Goal: Find specific page/section

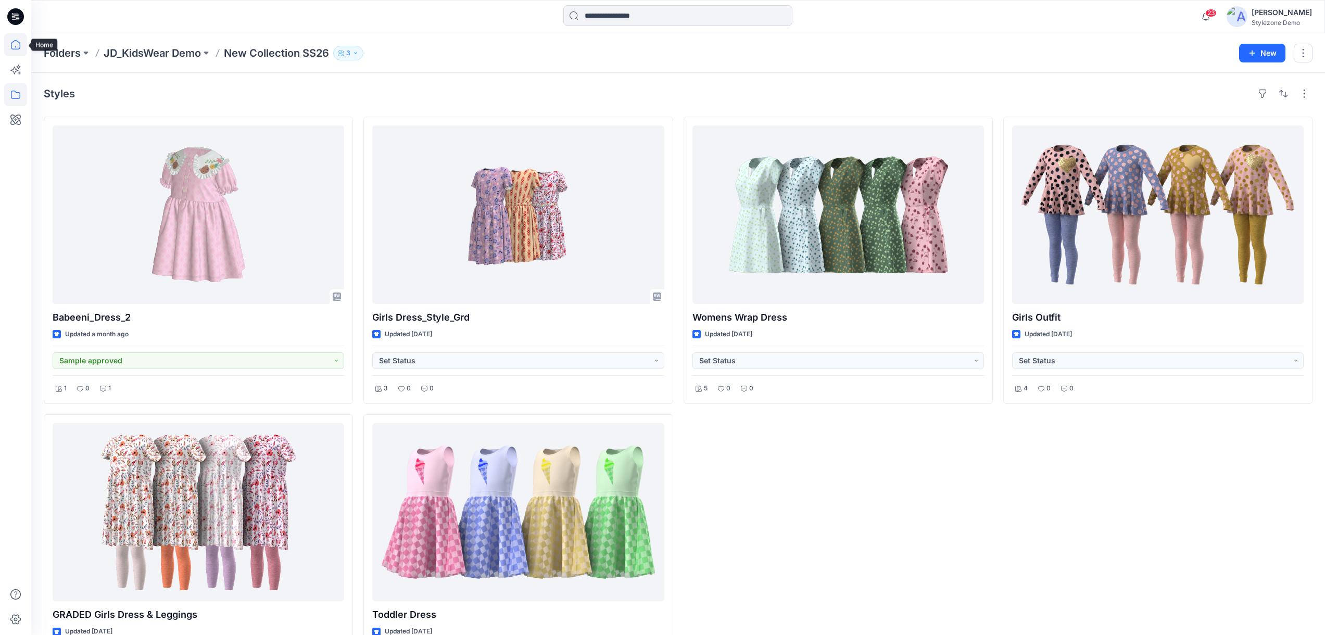
click at [12, 47] on icon at bounding box center [15, 44] width 23 height 23
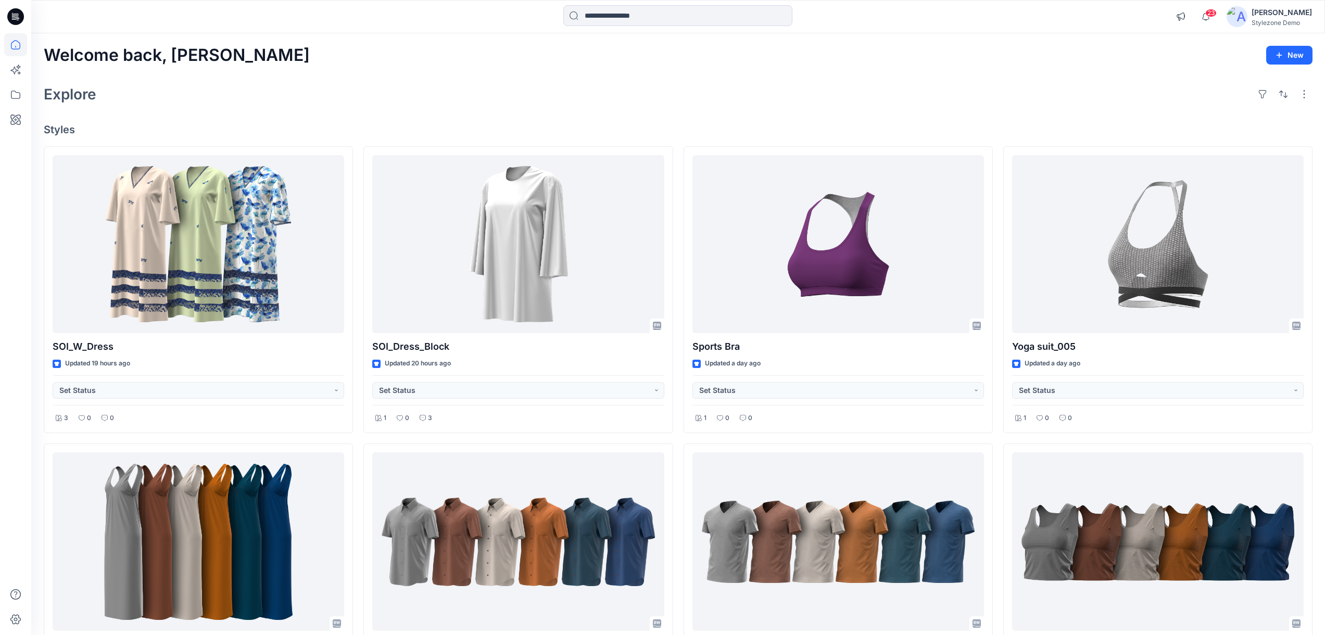
click at [620, 26] on div at bounding box center [677, 16] width 229 height 23
click at [618, 22] on input at bounding box center [677, 15] width 229 height 21
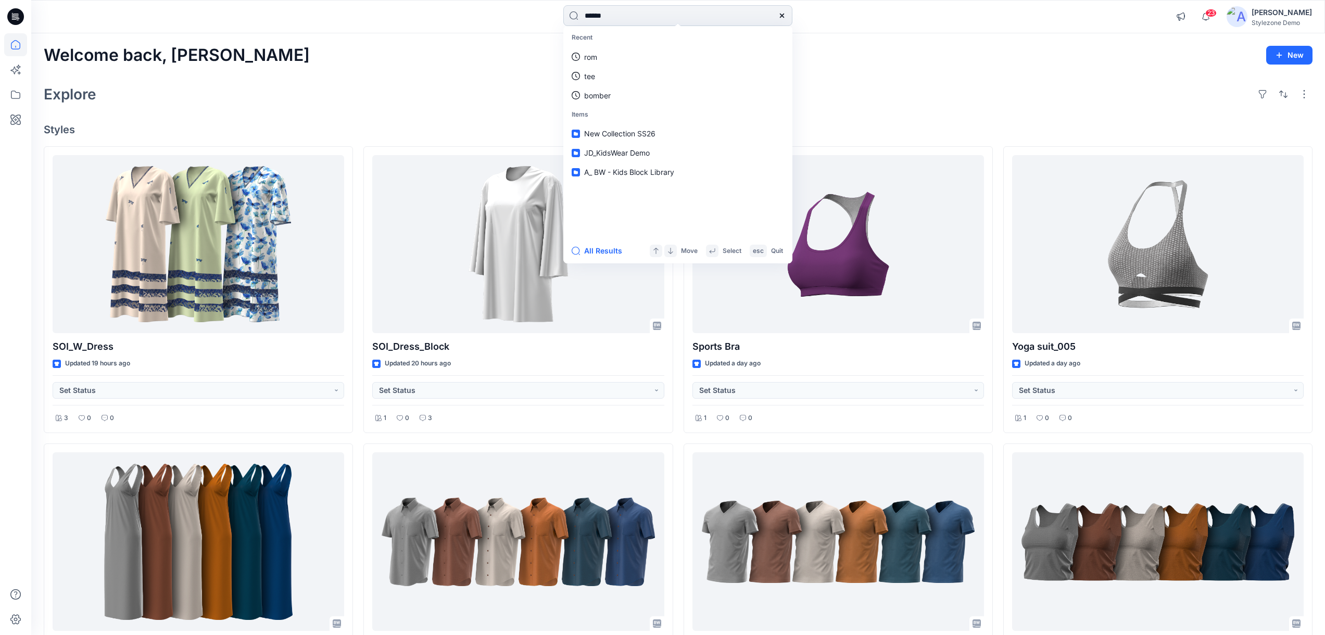
type input "*******"
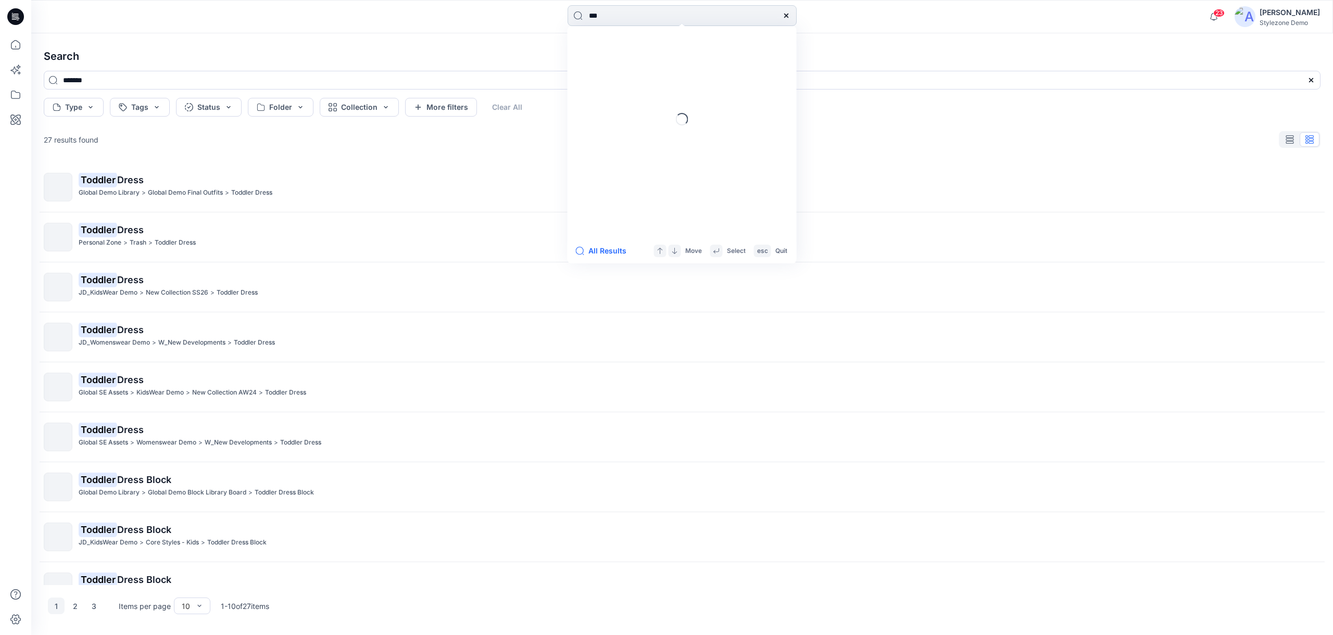
type input "****"
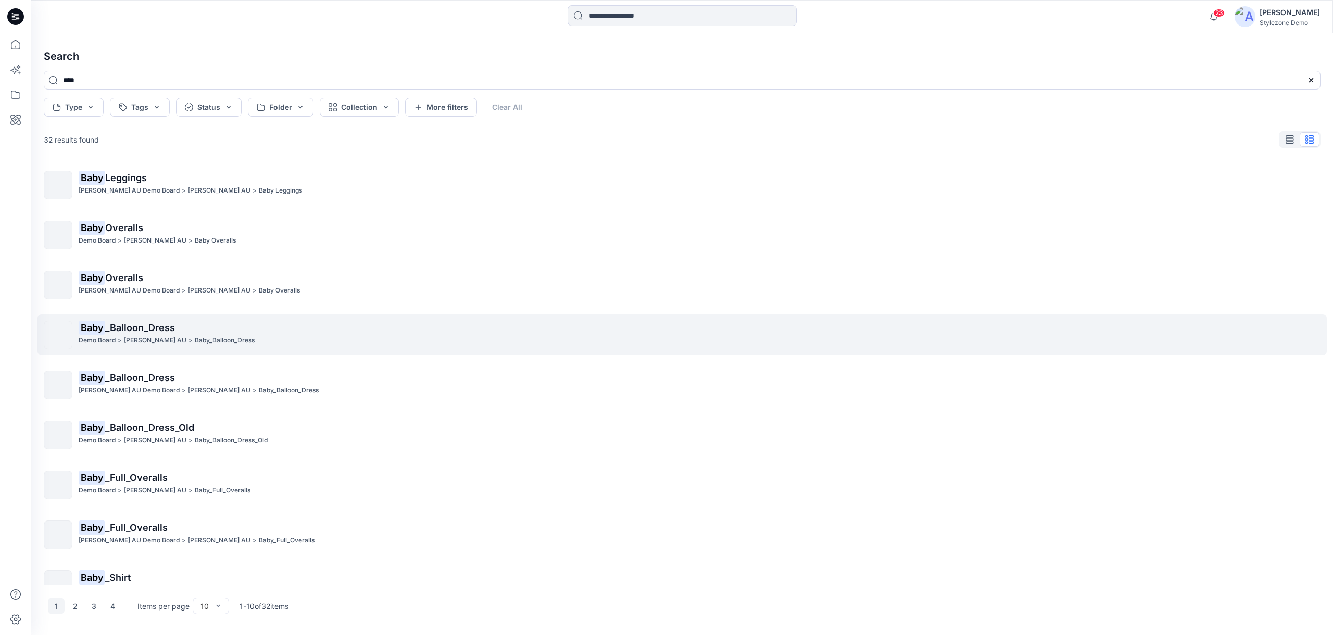
scroll to position [77, 0]
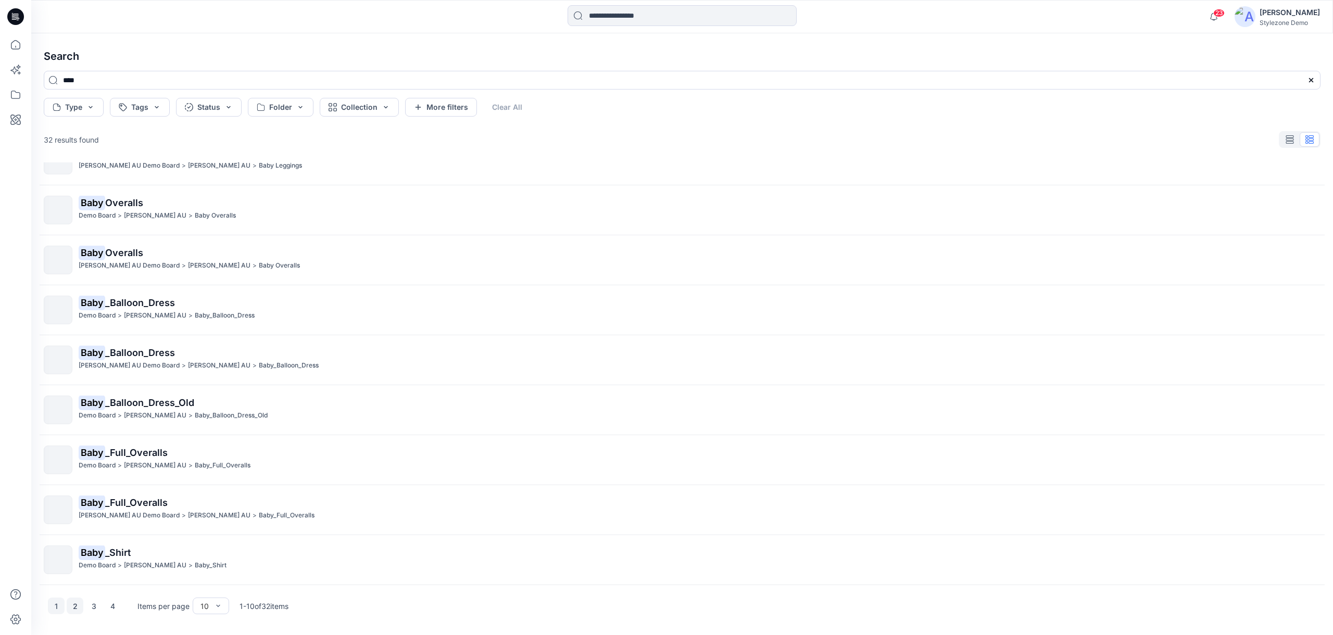
click at [72, 602] on button "2" at bounding box center [75, 606] width 17 height 17
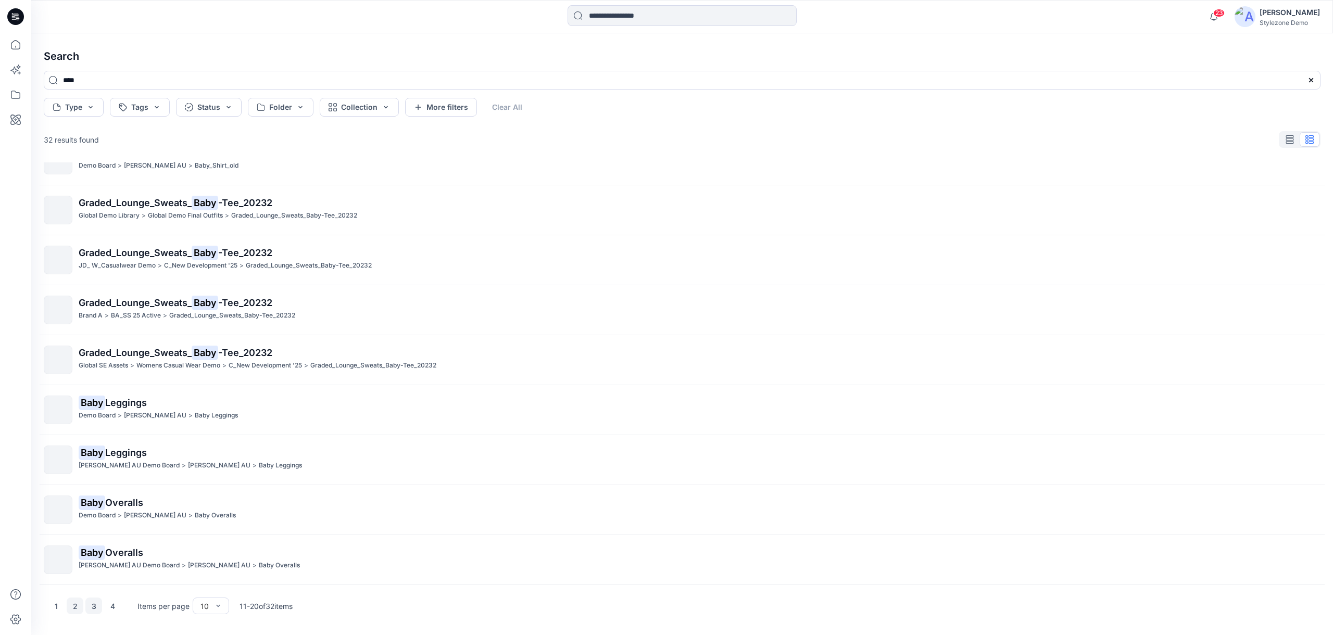
click at [86, 606] on button "3" at bounding box center [93, 606] width 17 height 17
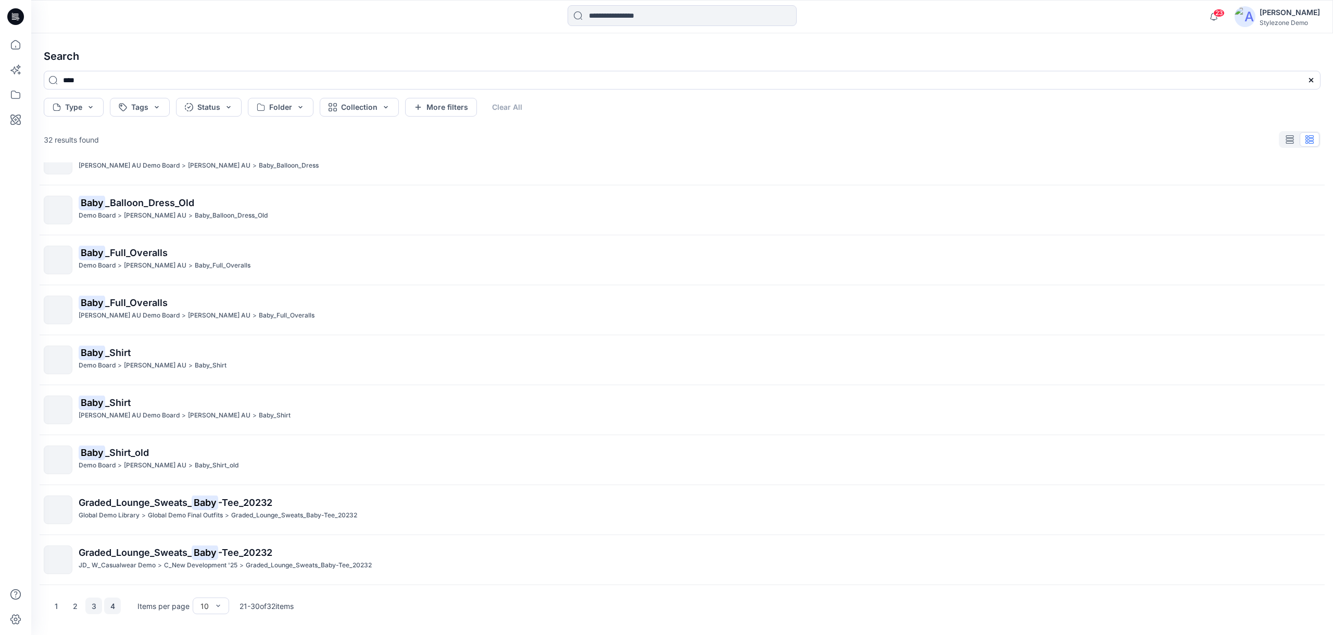
click at [114, 607] on button "4" at bounding box center [112, 606] width 17 height 17
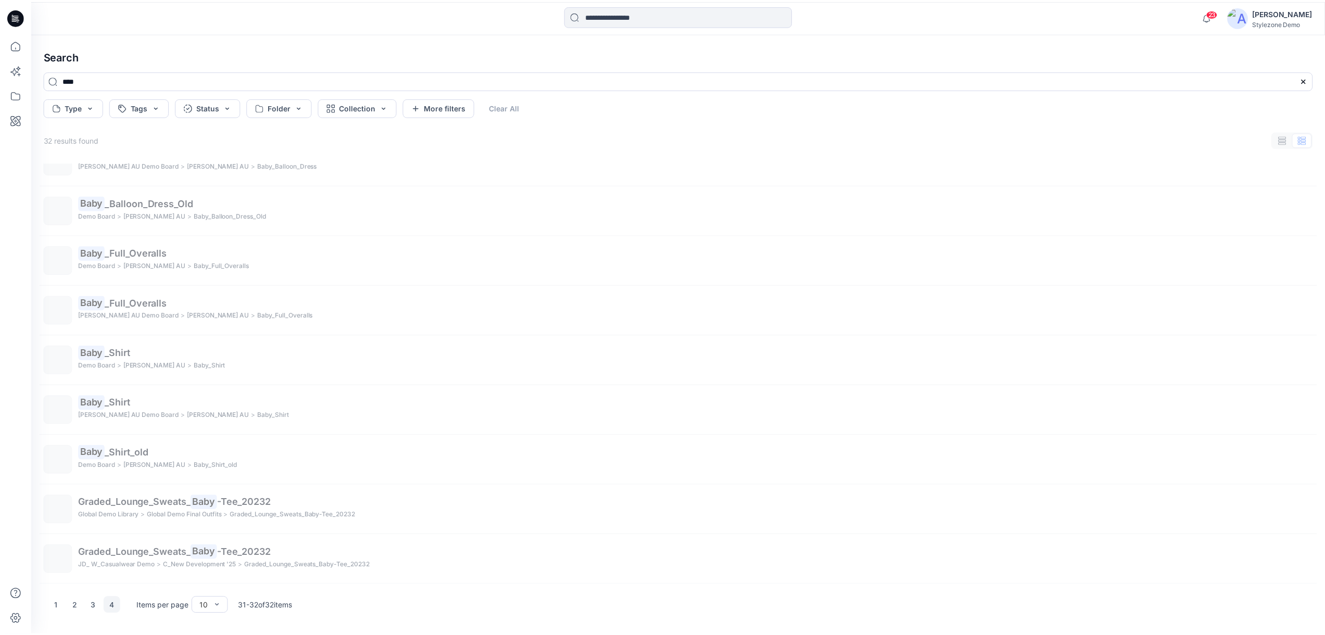
scroll to position [0, 0]
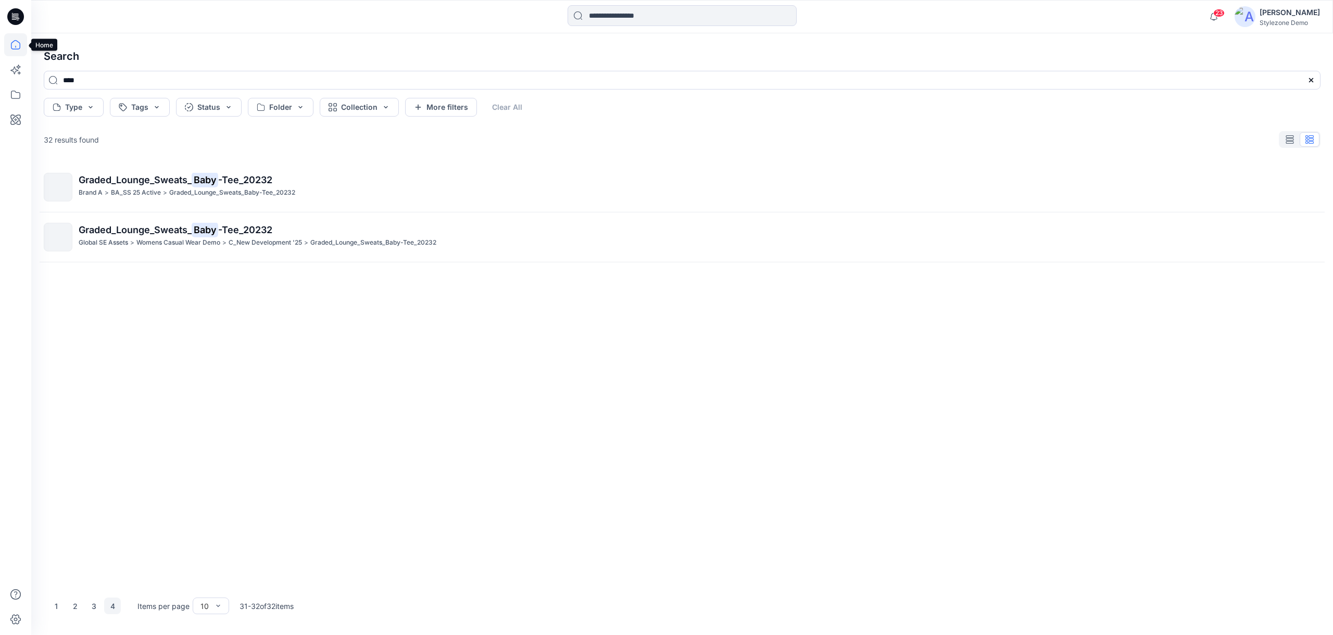
click at [23, 51] on icon at bounding box center [15, 44] width 23 height 23
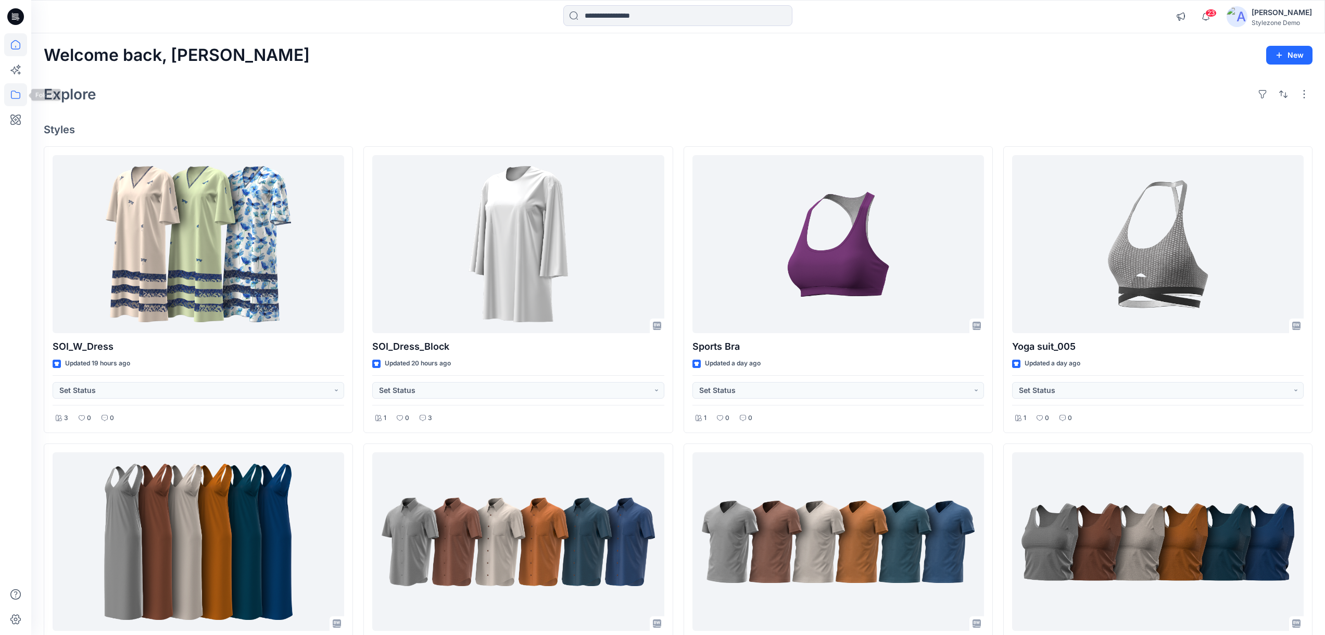
click at [14, 94] on icon at bounding box center [15, 94] width 23 height 23
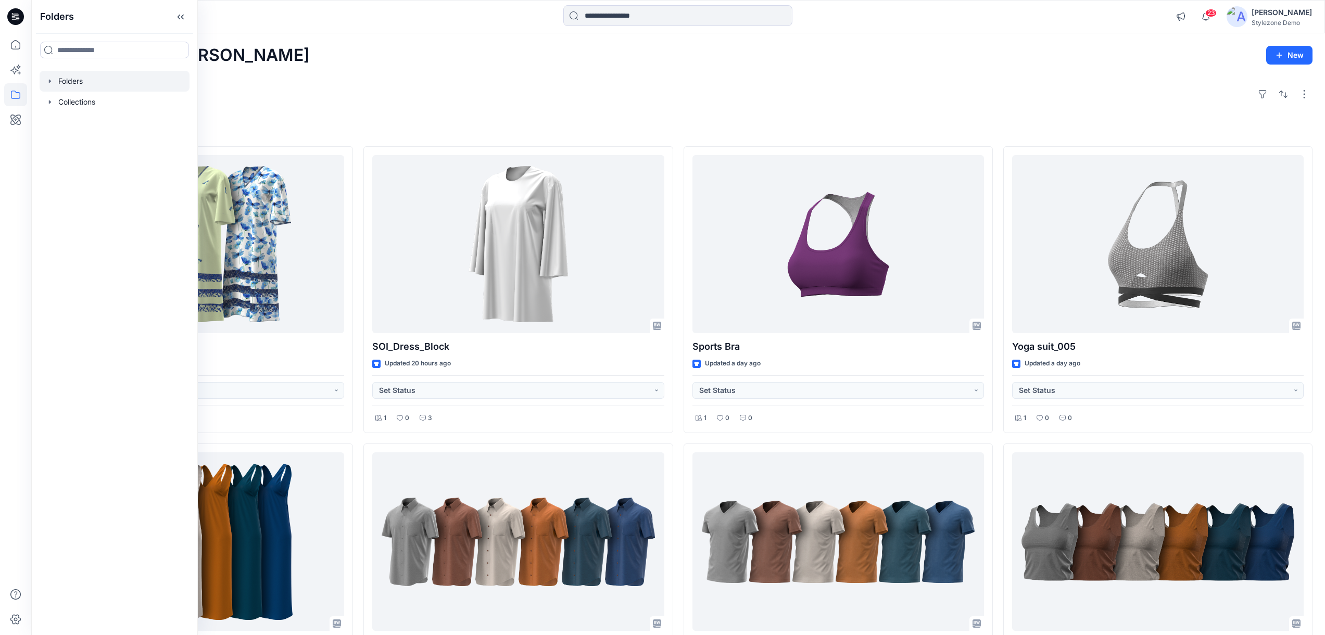
click at [48, 81] on icon "button" at bounding box center [50, 81] width 8 height 8
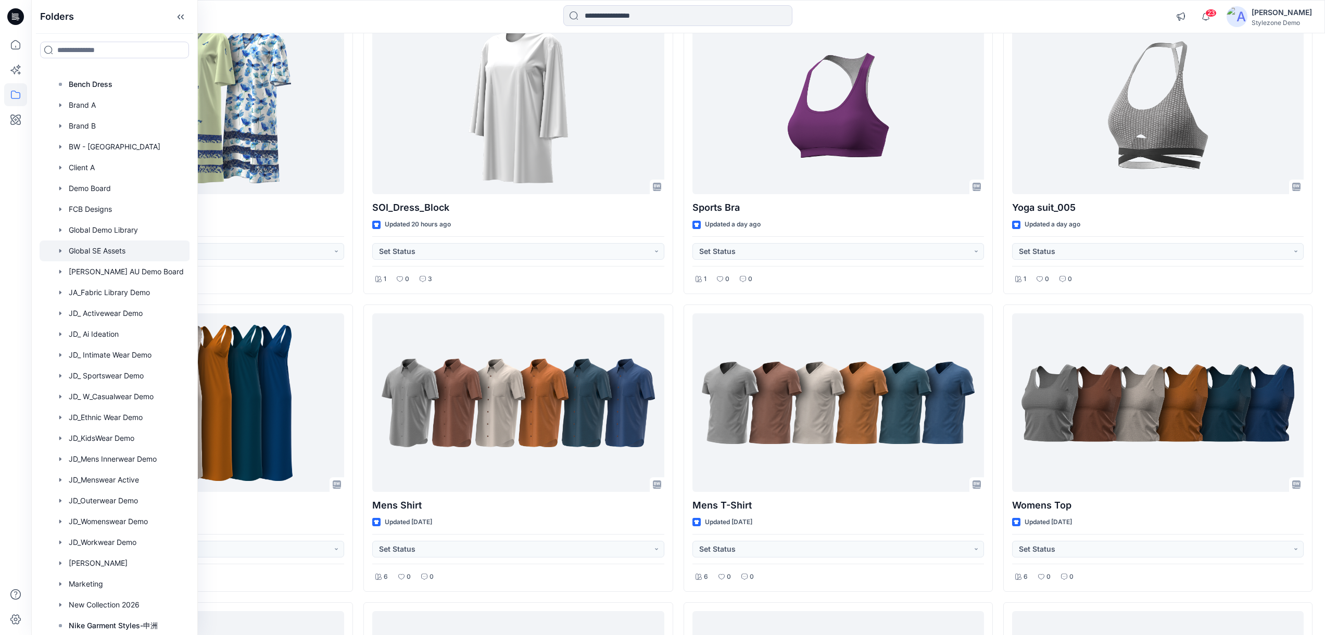
scroll to position [135, 0]
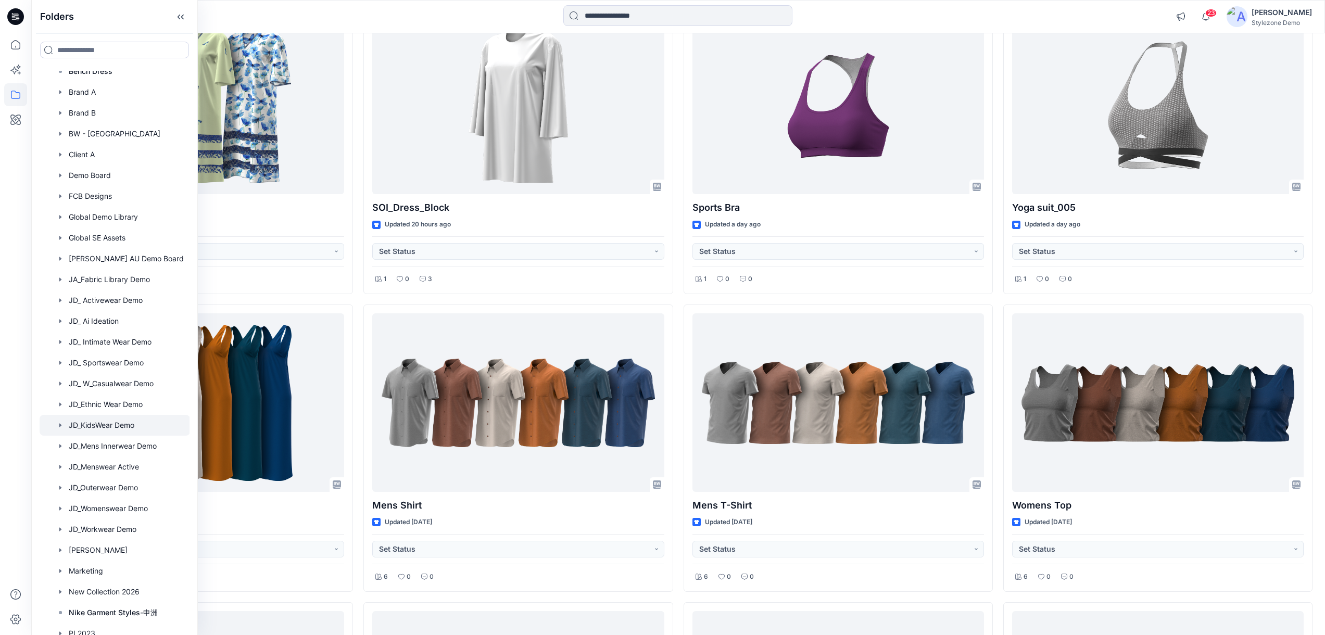
click at [108, 420] on div at bounding box center [115, 425] width 151 height 21
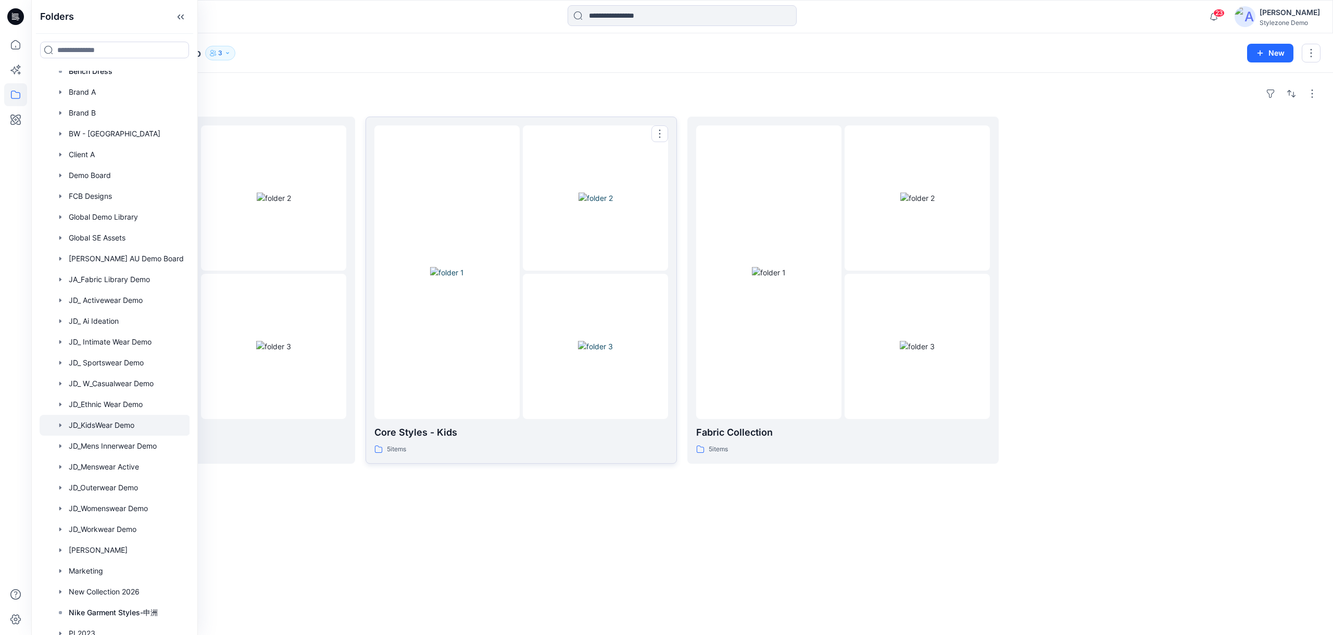
click at [508, 372] on div at bounding box center [446, 273] width 145 height 294
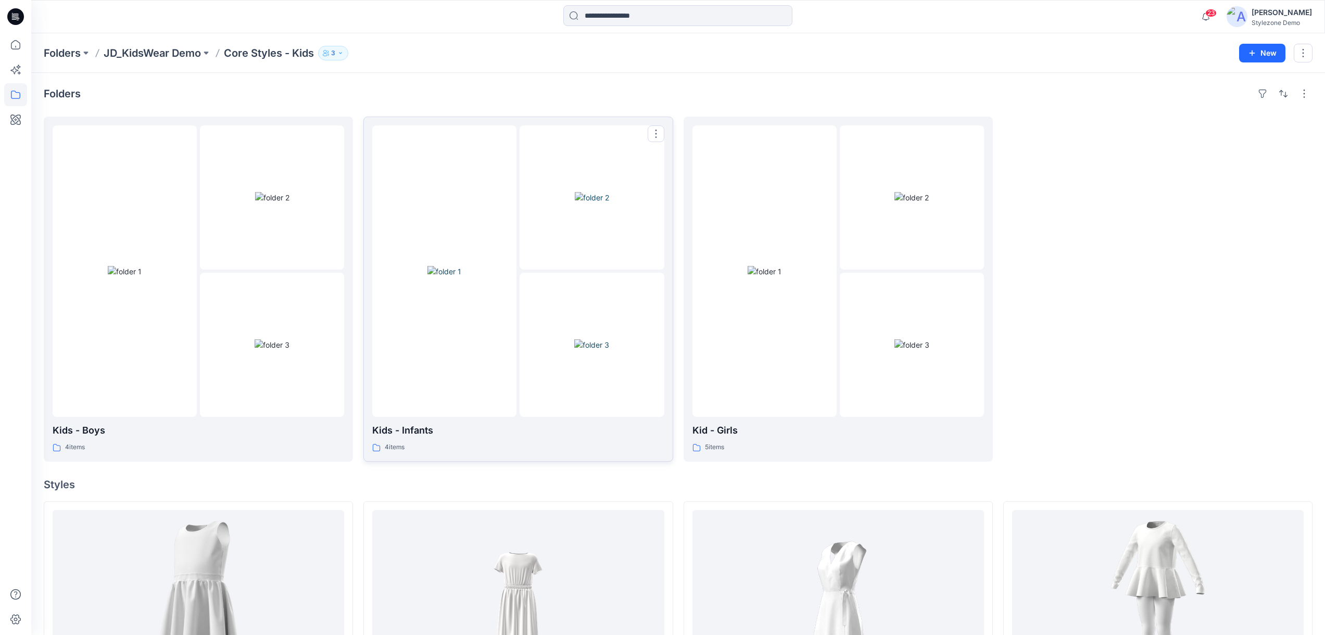
click at [431, 340] on div at bounding box center [444, 272] width 144 height 292
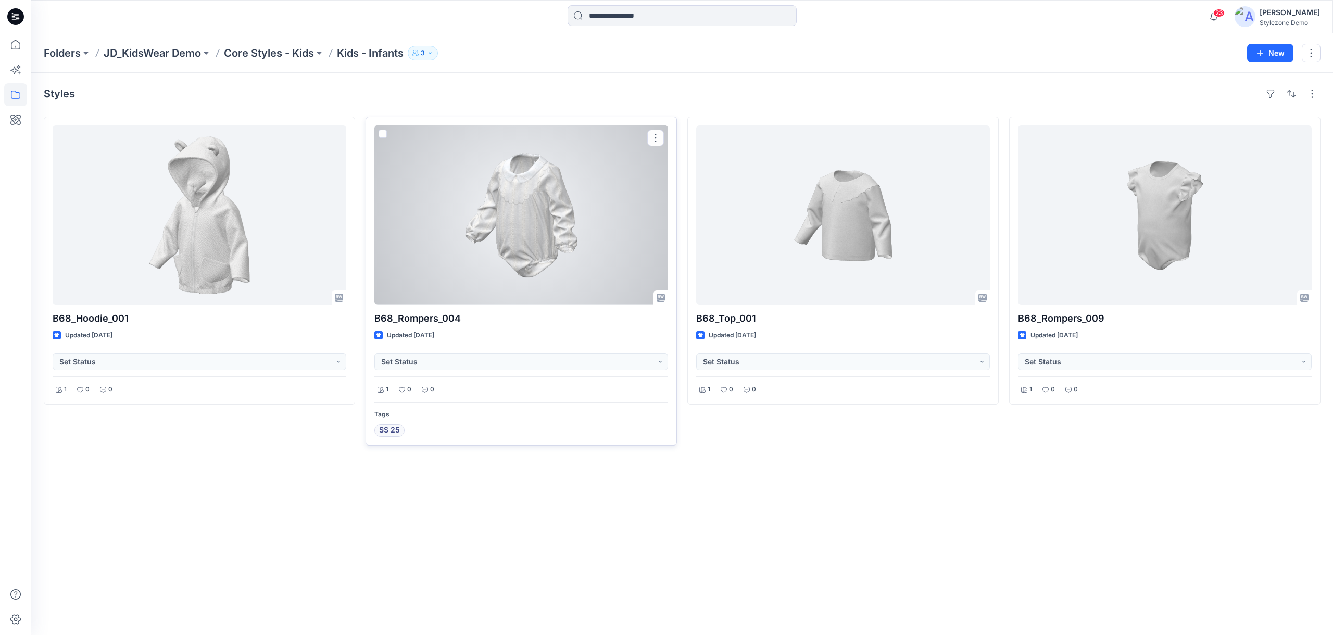
click at [554, 224] on div at bounding box center [521, 216] width 294 height 180
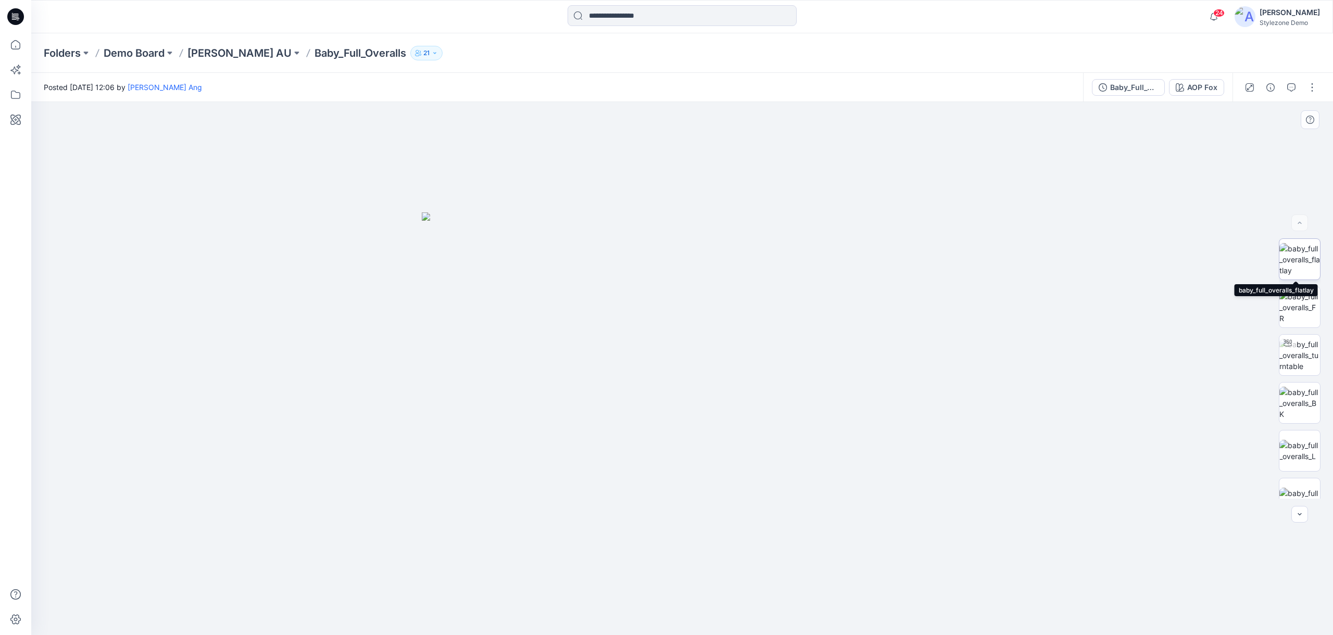
click at [1295, 253] on img at bounding box center [1300, 259] width 41 height 33
